Goal: Book appointment/travel/reservation

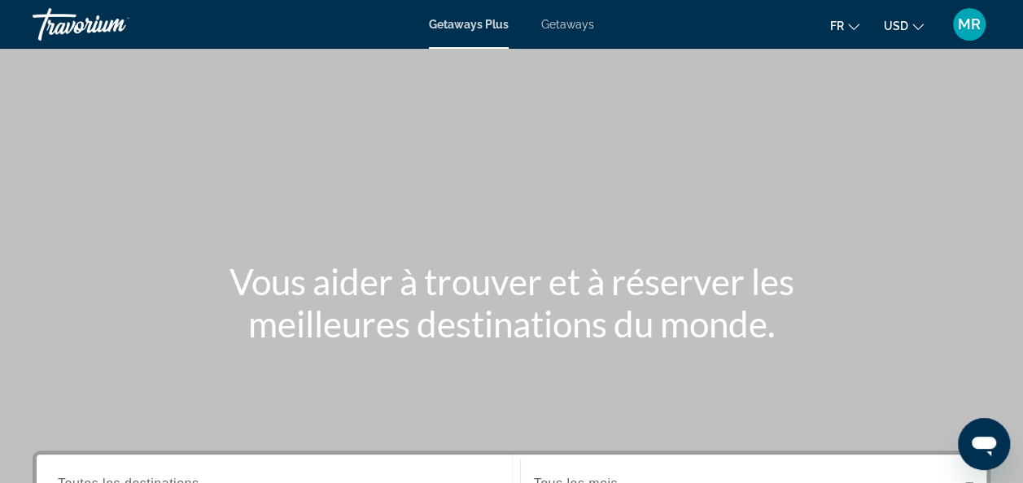
click at [571, 26] on span "Getaways" at bounding box center [567, 24] width 53 height 13
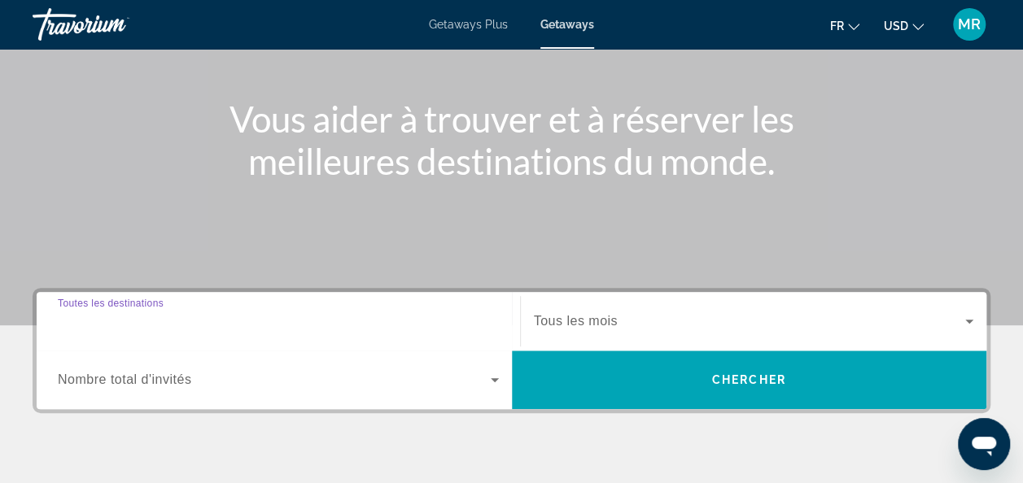
click at [210, 322] on input "Destination Toutes les destinations" at bounding box center [278, 322] width 441 height 20
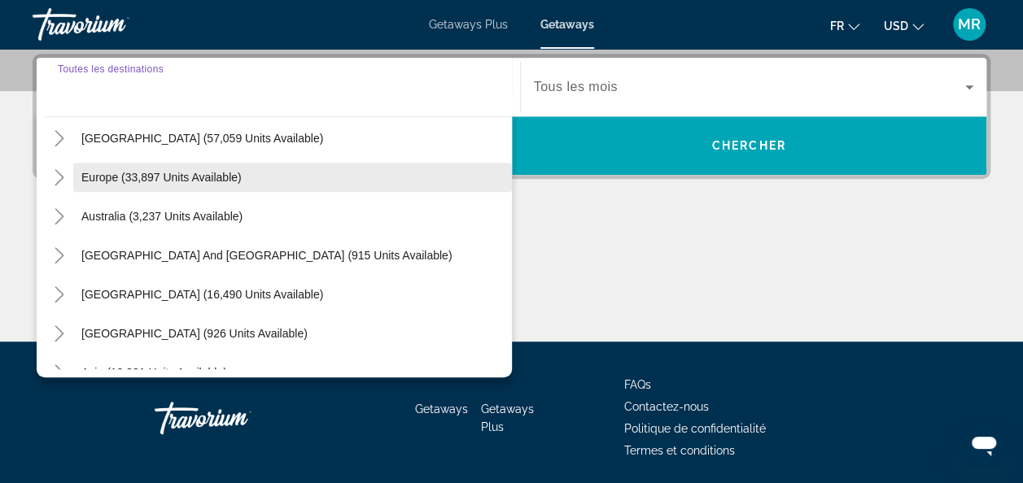
click at [265, 177] on span "Search widget" at bounding box center [292, 177] width 438 height 39
type input "**********"
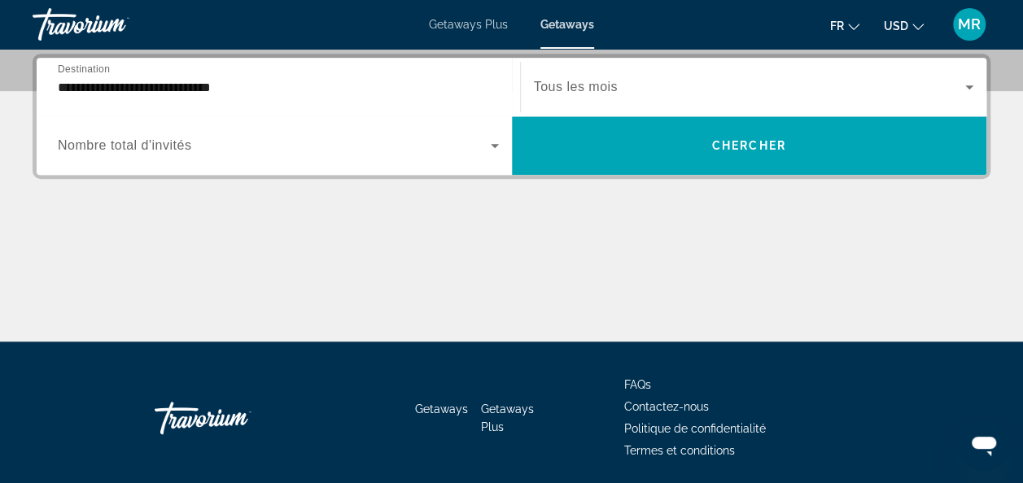
click at [587, 81] on span "Tous les mois" at bounding box center [576, 87] width 84 height 14
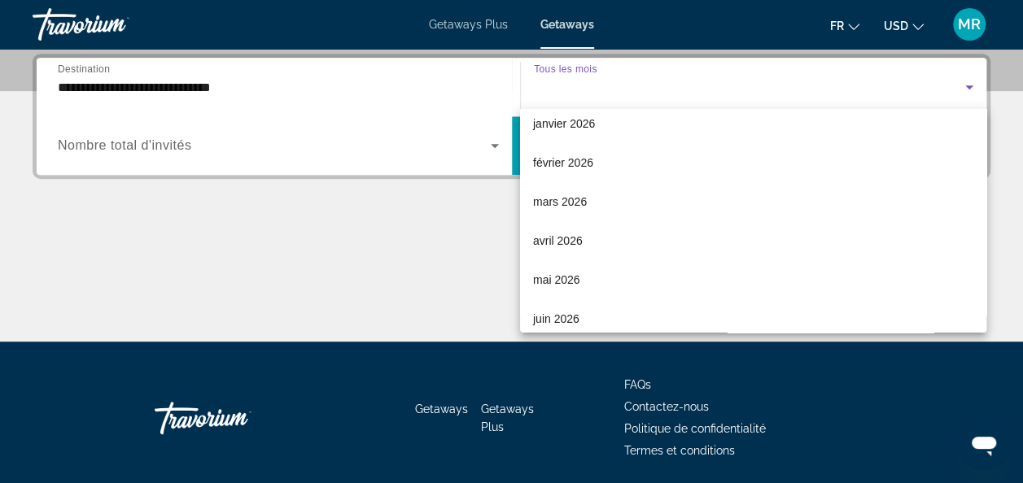
scroll to position [244, 0]
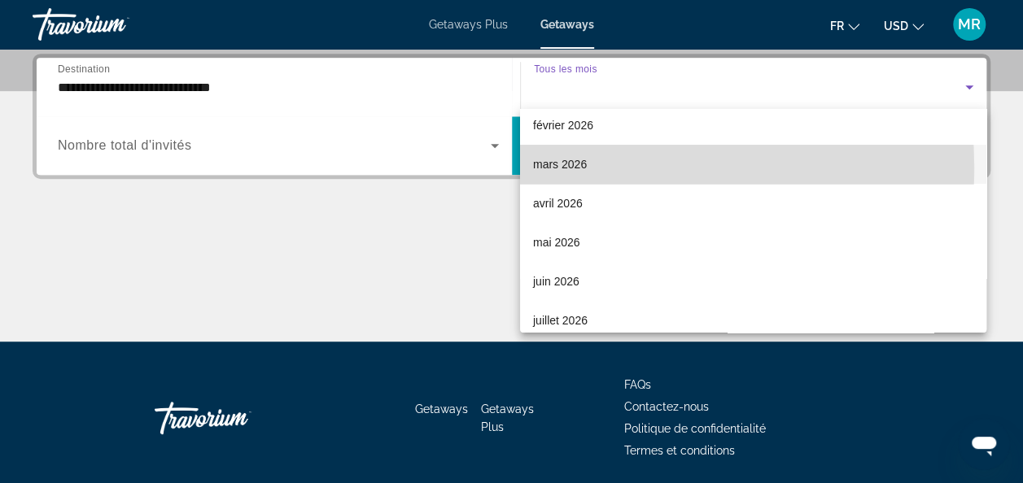
click at [580, 168] on span "mars 2026" at bounding box center [560, 165] width 54 height 20
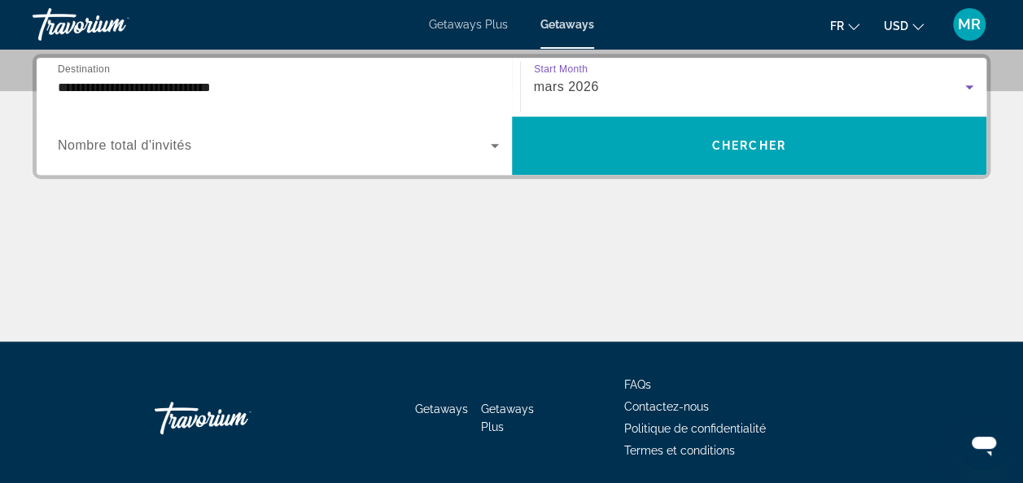
click at [403, 159] on div "Search widget" at bounding box center [278, 146] width 441 height 46
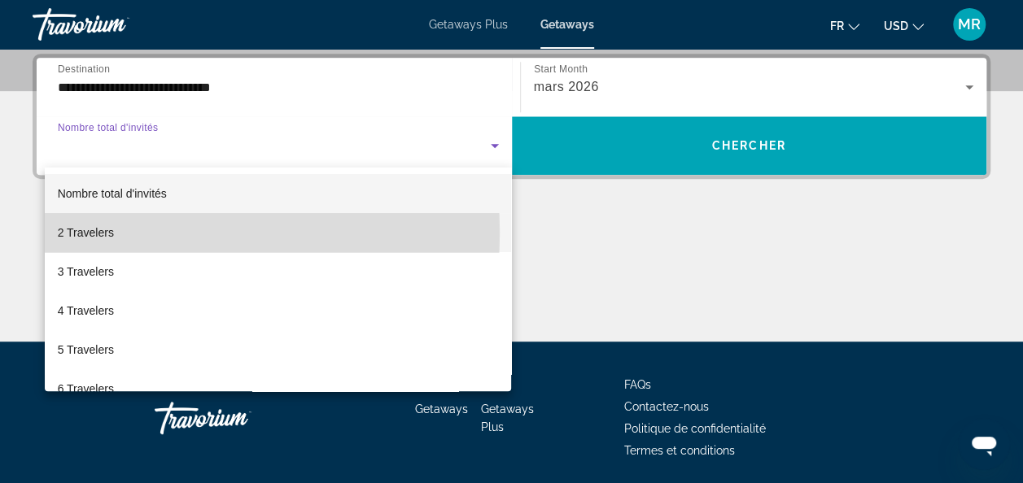
click at [141, 233] on mat-option "2 Travelers" at bounding box center [278, 232] width 467 height 39
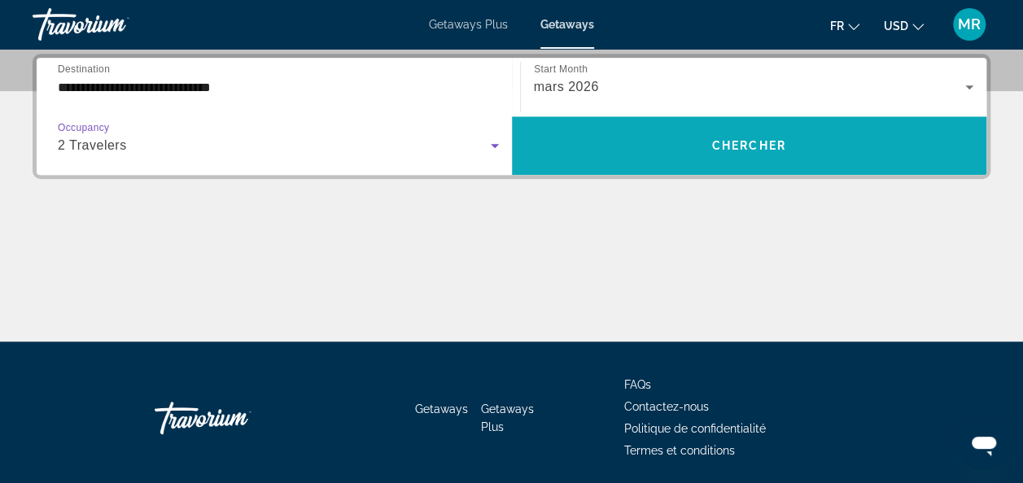
click at [666, 150] on span "Search widget" at bounding box center [749, 145] width 475 height 39
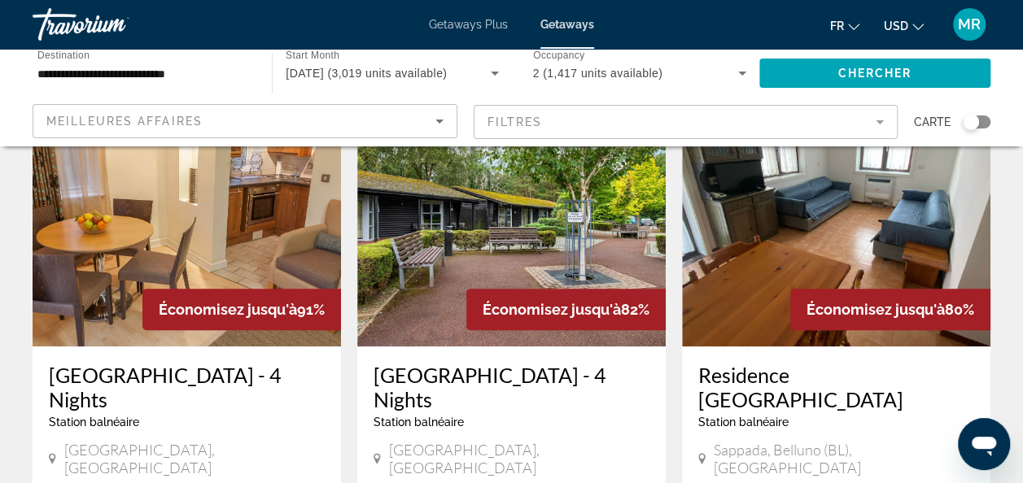
scroll to position [81, 0]
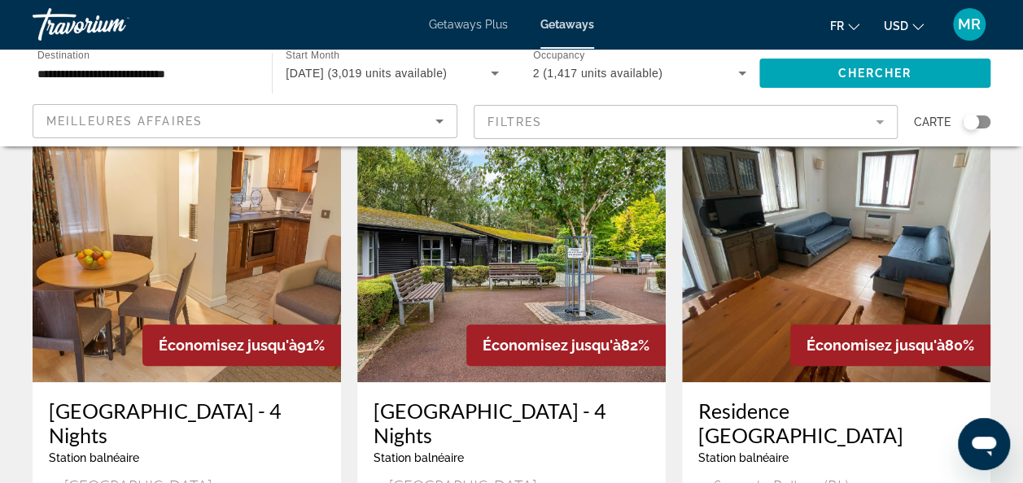
click at [801, 121] on mat-form-field "Filtres" at bounding box center [685, 122] width 425 height 34
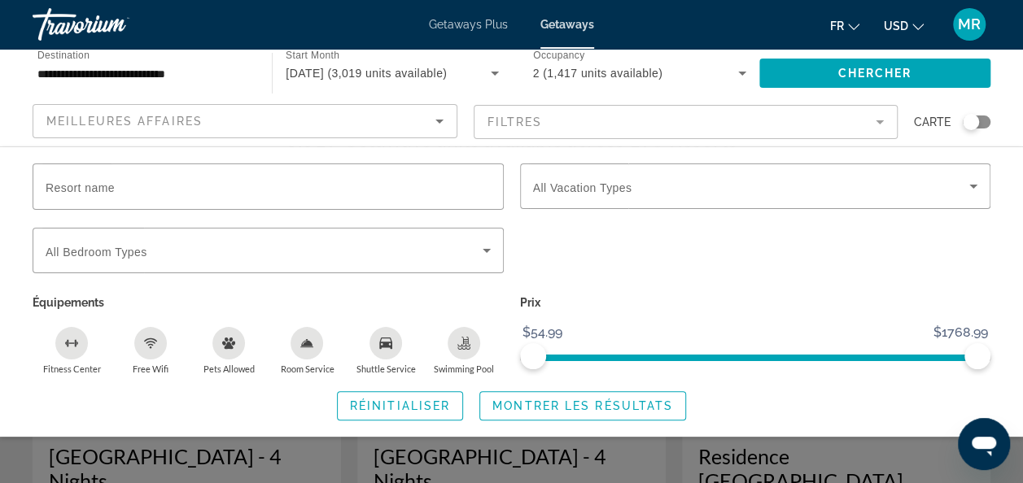
scroll to position [0, 0]
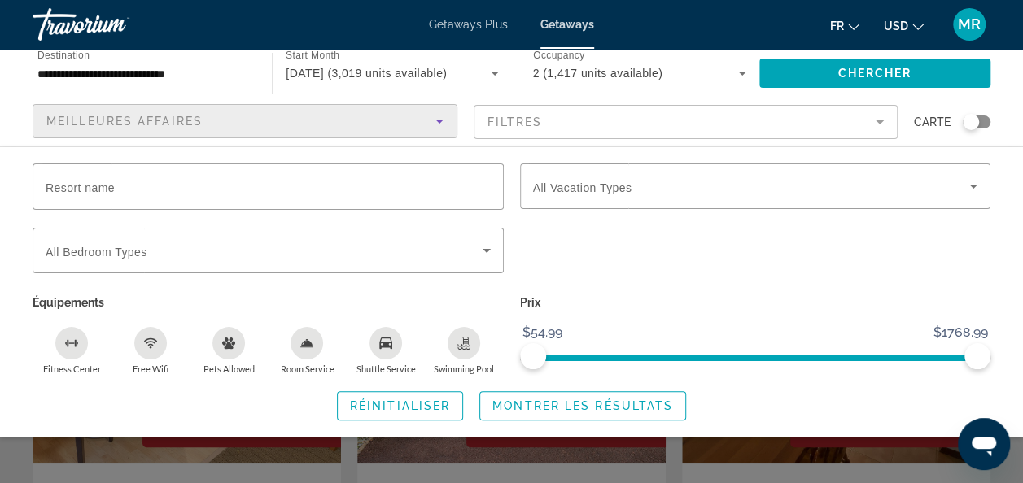
click at [364, 128] on div "Meilleures affaires" at bounding box center [240, 121] width 389 height 20
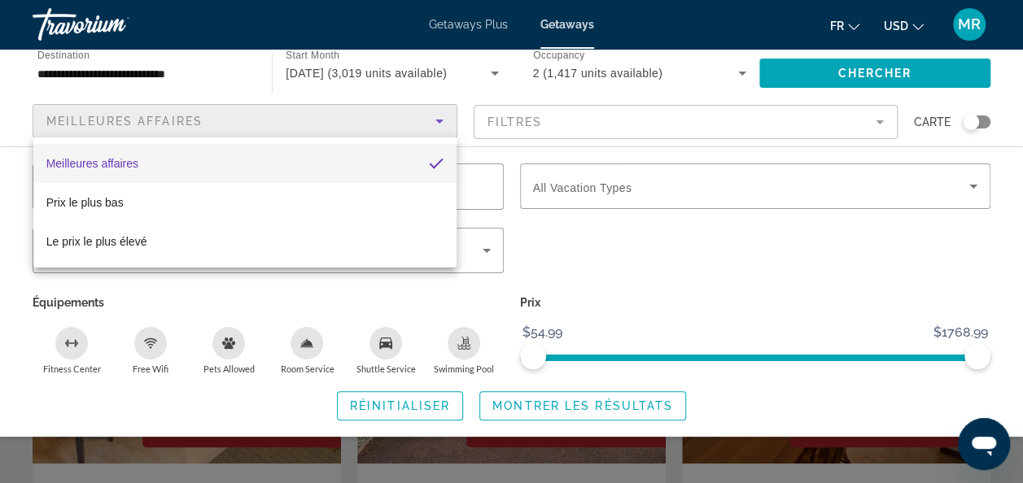
click at [624, 259] on div at bounding box center [511, 241] width 1023 height 483
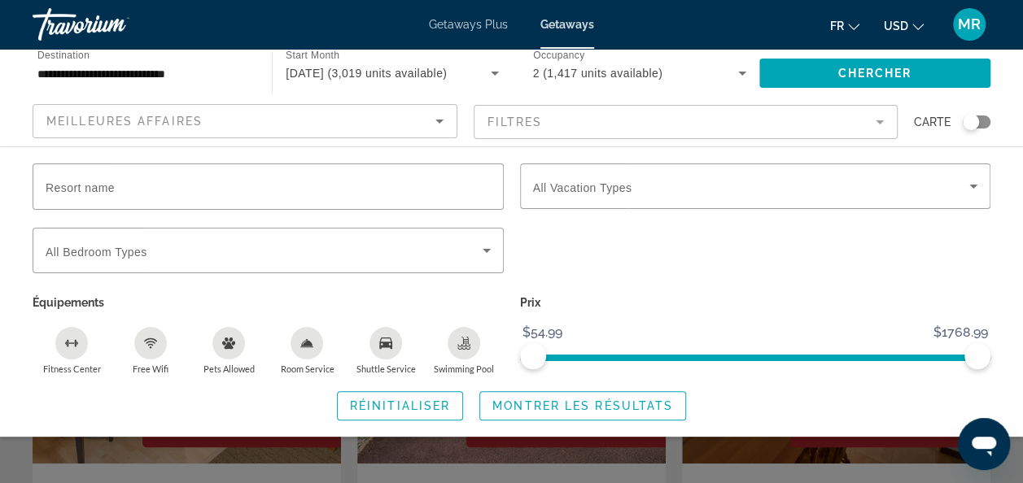
click at [972, 120] on div "Search widget" at bounding box center [970, 122] width 16 height 16
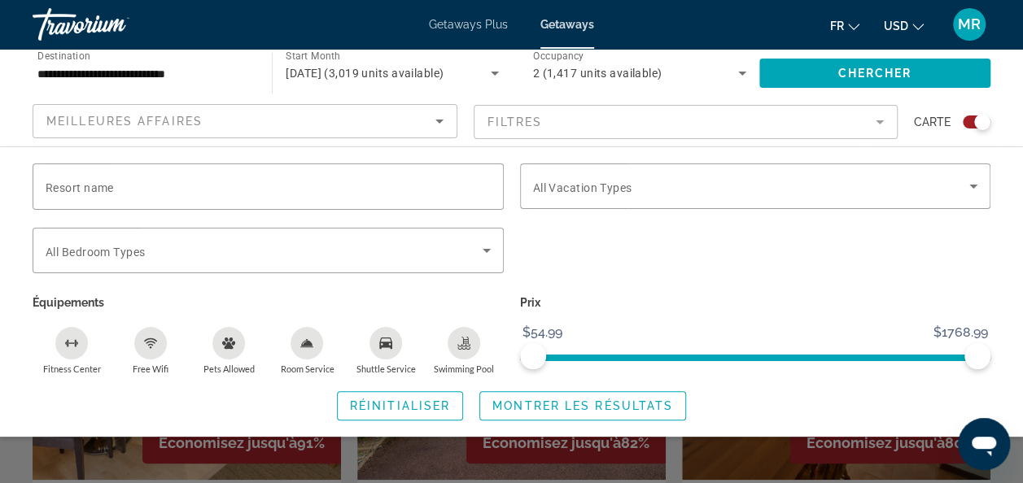
scroll to position [732, 0]
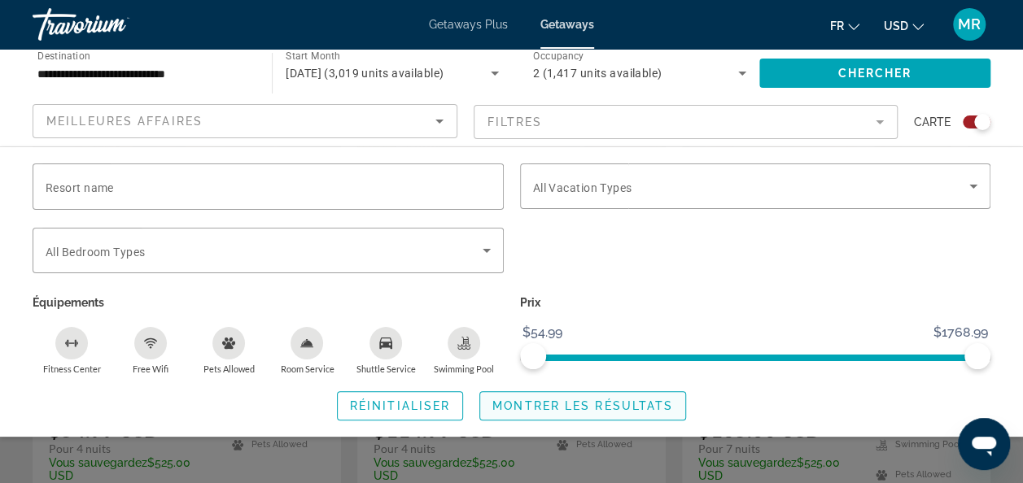
click at [565, 405] on span "Montrer les résultats" at bounding box center [582, 405] width 181 height 13
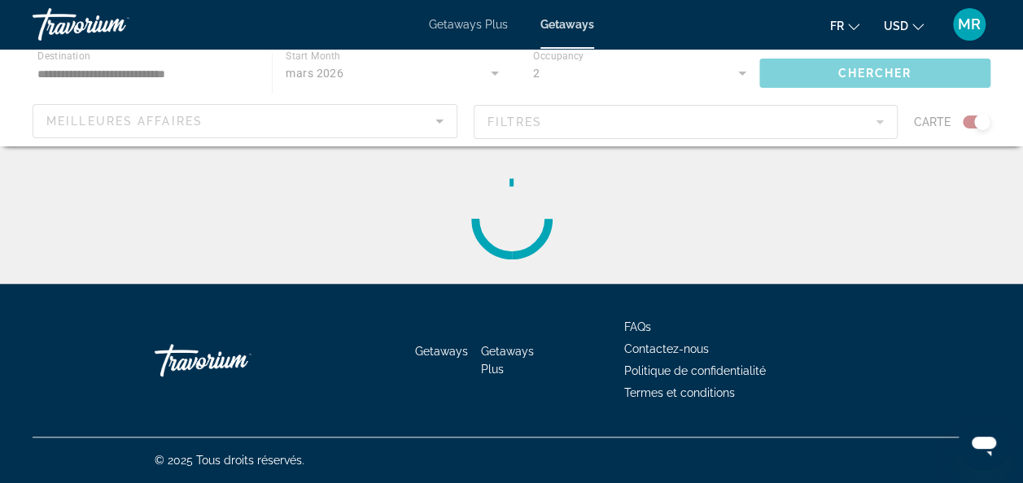
scroll to position [0, 0]
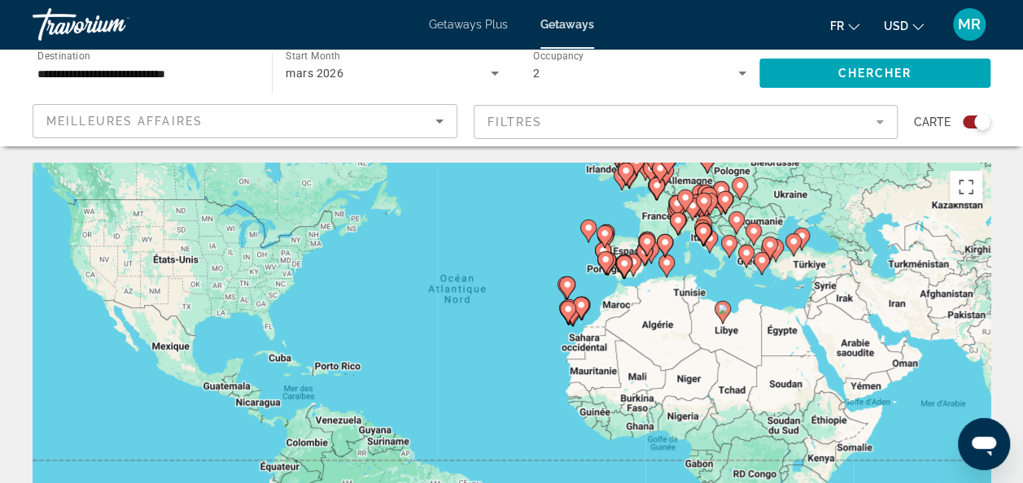
drag, startPoint x: 533, startPoint y: 345, endPoint x: 495, endPoint y: 205, distance: 145.0
click at [496, 205] on div "Pour activer le glissement avec le clavier, appuyez sur Alt+Entrée. Une fois ce…" at bounding box center [511, 407] width 957 height 488
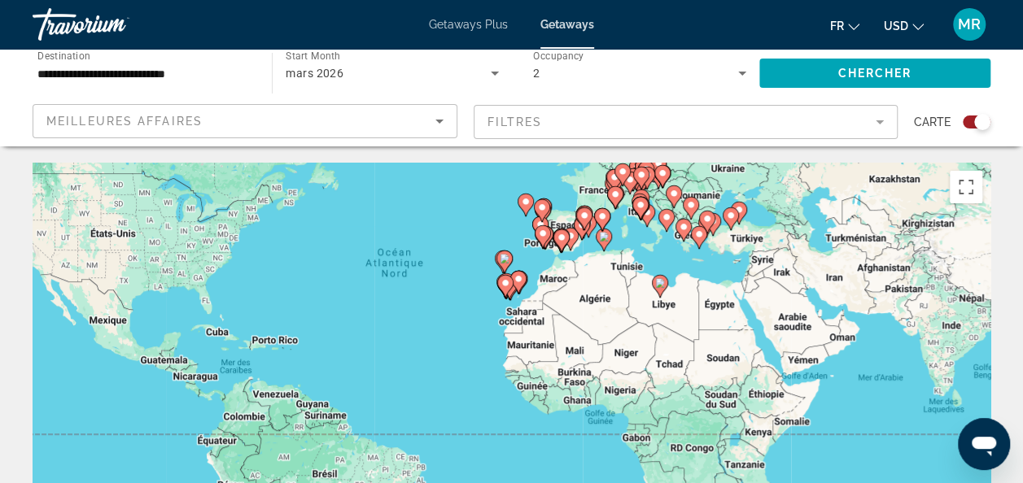
drag, startPoint x: 473, startPoint y: 347, endPoint x: 445, endPoint y: 367, distance: 34.5
click at [445, 367] on div "Pour activer le glissement avec le clavier, appuyez sur Alt+Entrée. Une fois ce…" at bounding box center [511, 407] width 957 height 488
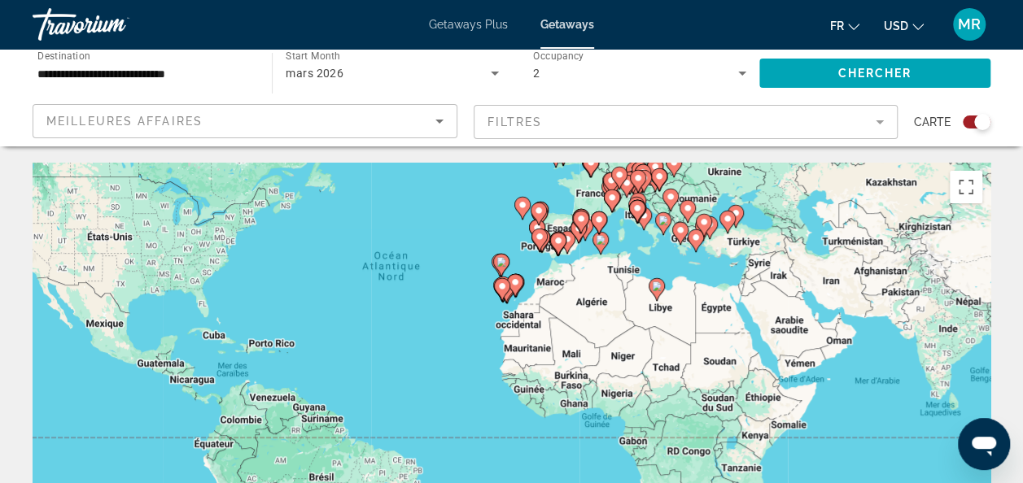
click at [499, 261] on image "Main content" at bounding box center [501, 262] width 10 height 10
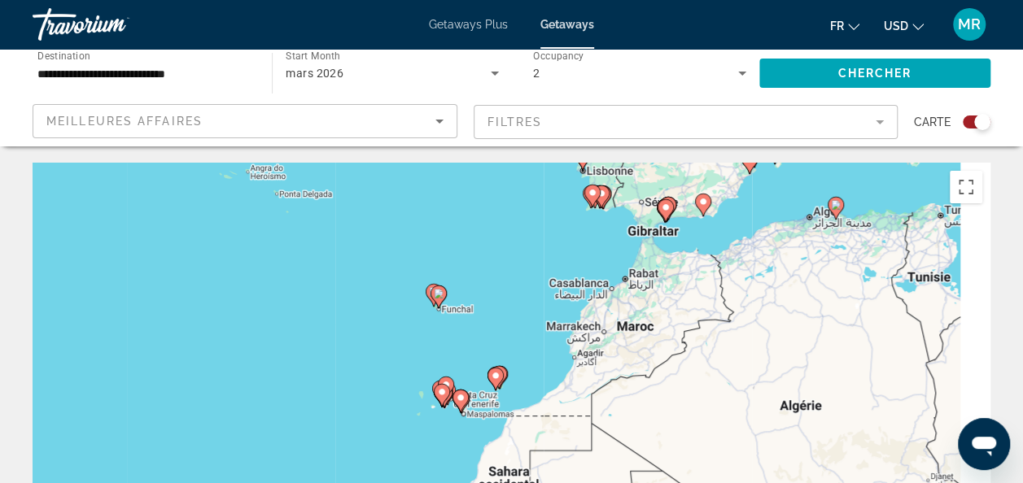
drag, startPoint x: 543, startPoint y: 343, endPoint x: 465, endPoint y: 233, distance: 134.8
click at [465, 233] on div "Pour activer le glissement avec le clavier, appuyez sur Alt+Entrée. Une fois ce…" at bounding box center [511, 407] width 957 height 488
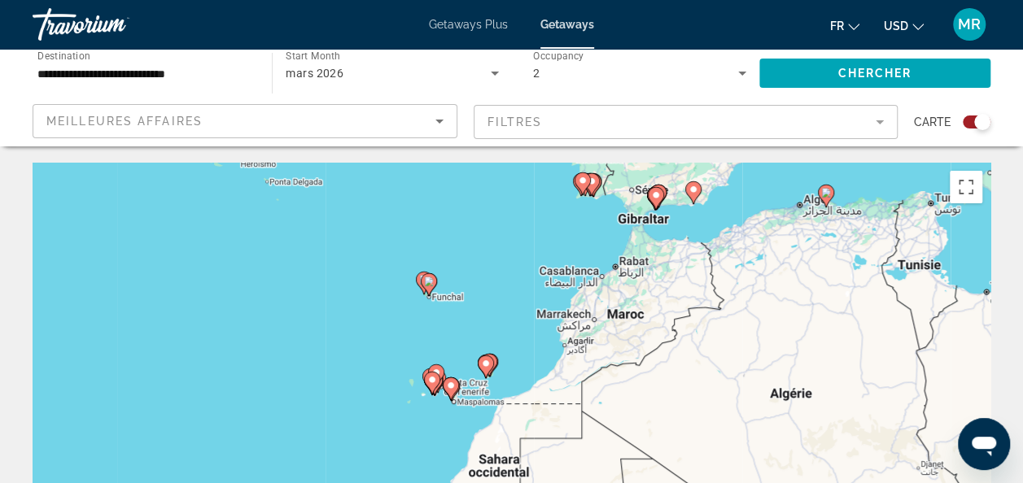
click at [386, 355] on div "Pour activer le glissement avec le clavier, appuyez sur Alt+Entrée. Une fois ce…" at bounding box center [511, 407] width 957 height 488
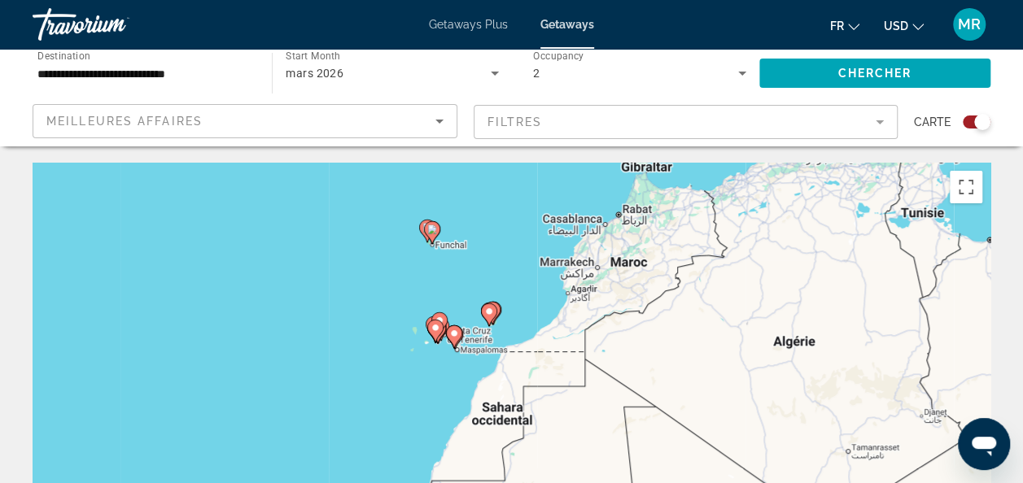
drag, startPoint x: 464, startPoint y: 351, endPoint x: 468, endPoint y: 294, distance: 57.1
click at [468, 294] on div "Pour activer le glissement avec le clavier, appuyez sur Alt+Entrée. Une fois ce…" at bounding box center [511, 407] width 957 height 488
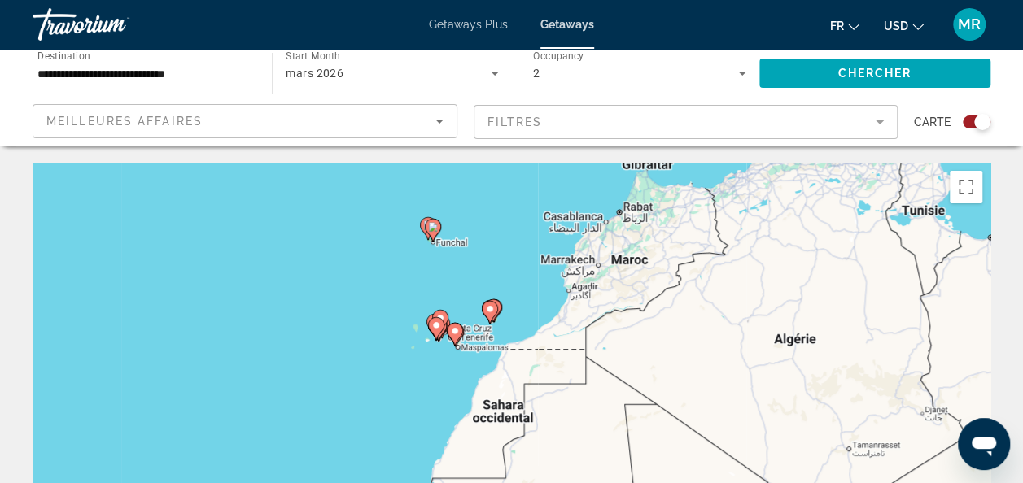
click at [464, 301] on div "Pour activer le glissement avec le clavier, appuyez sur Alt+Entrée. Une fois ce…" at bounding box center [511, 407] width 957 height 488
click at [456, 334] on image "Main content" at bounding box center [455, 331] width 10 height 10
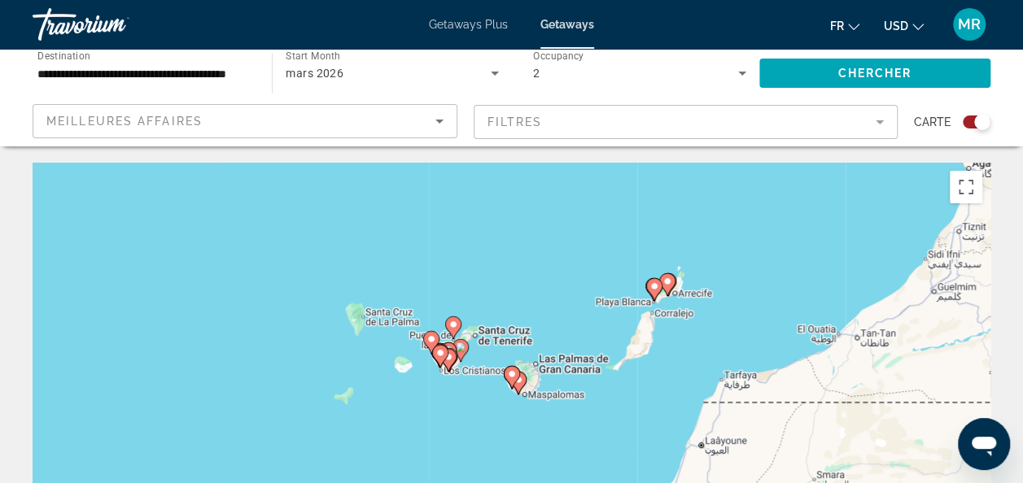
drag, startPoint x: 536, startPoint y: 332, endPoint x: 526, endPoint y: 303, distance: 30.1
click at [536, 287] on div "Pour naviguer, appuyez sur les touches fléchées. Pour activer le glissement ave…" at bounding box center [511, 407] width 957 height 488
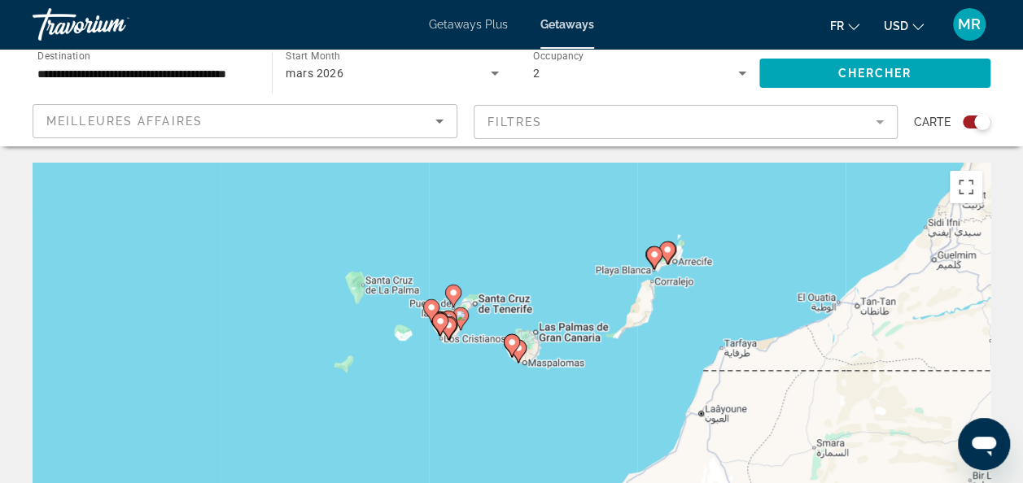
click at [504, 275] on div "Pour activer le glissement avec le clavier, appuyez sur Alt+Entrée. Une fois ce…" at bounding box center [511, 407] width 957 height 488
click at [456, 294] on image "Main content" at bounding box center [453, 293] width 10 height 10
type input "**********"
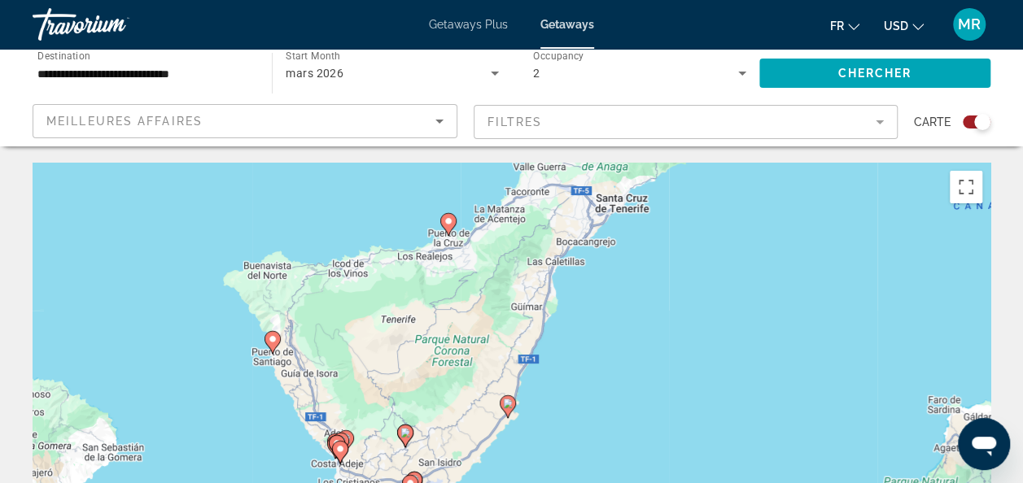
drag, startPoint x: 483, startPoint y: 351, endPoint x: 418, endPoint y: 174, distance: 188.9
click at [418, 174] on div "Pour activer le glissement avec le clavier, appuyez sur Alt+Entrée. Une fois ce…" at bounding box center [511, 407] width 957 height 488
click at [444, 221] on image "Main content" at bounding box center [448, 221] width 10 height 10
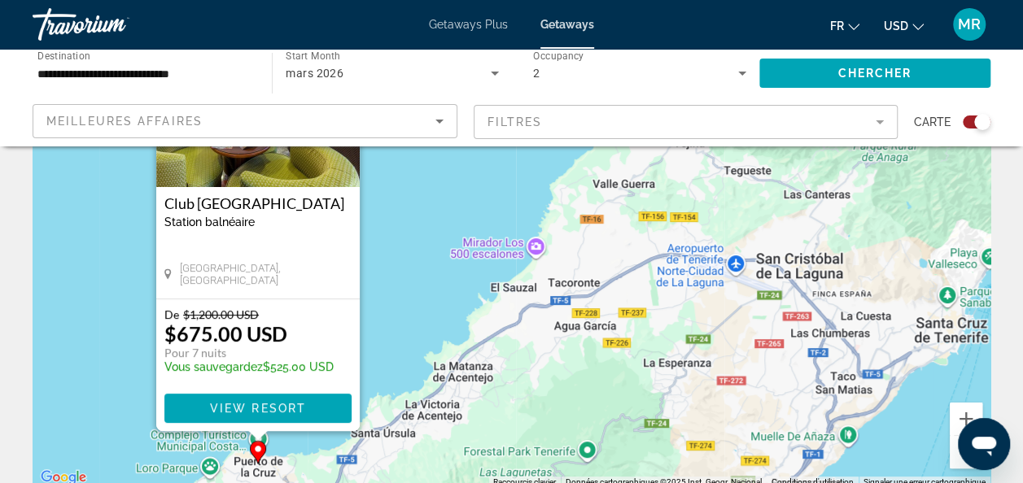
scroll to position [244, 0]
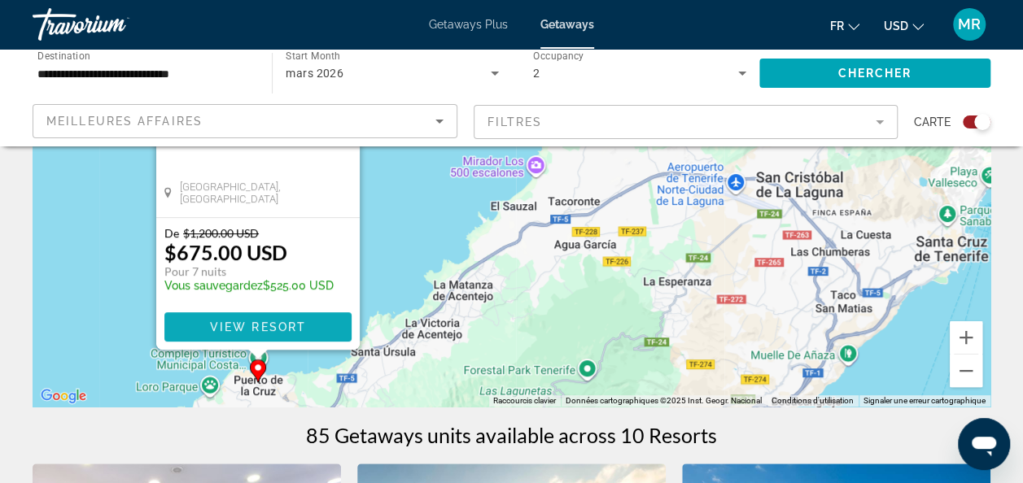
click at [286, 327] on span "View Resort" at bounding box center [257, 327] width 96 height 13
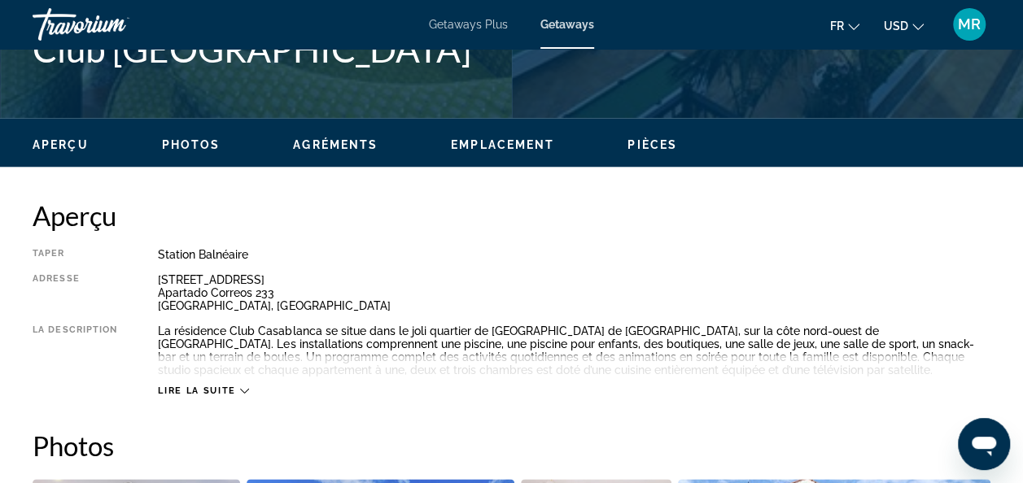
scroll to position [813, 0]
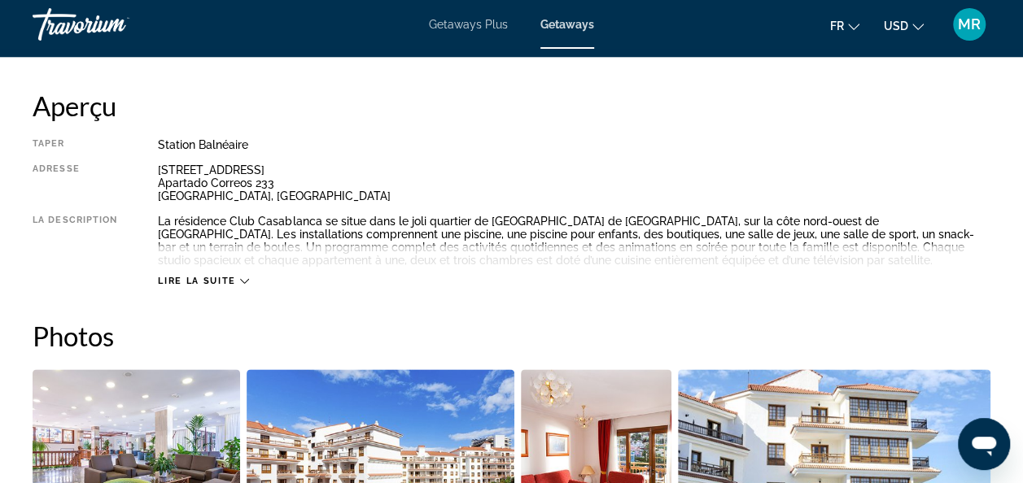
click at [235, 280] on span "Lire la suite" at bounding box center [196, 281] width 77 height 11
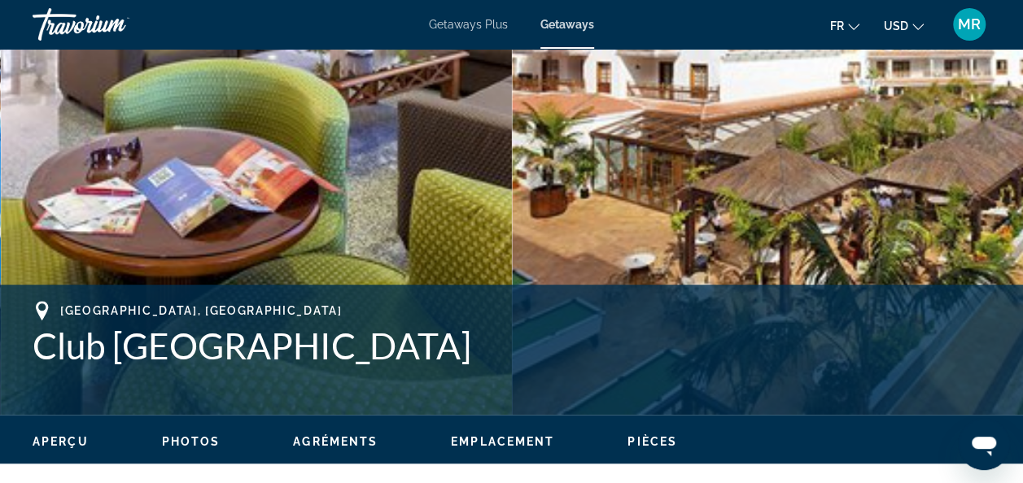
scroll to position [0, 0]
